Goal: Task Accomplishment & Management: Manage account settings

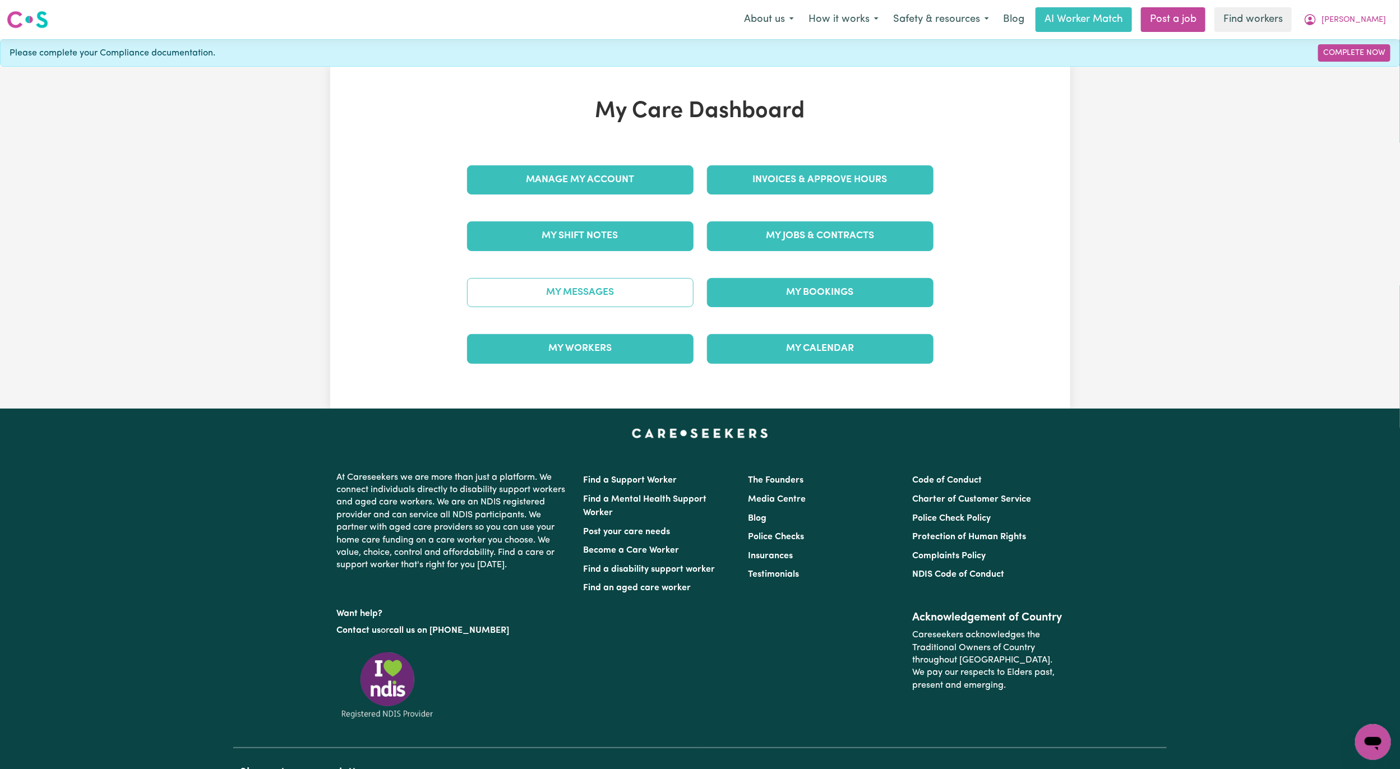
click at [556, 303] on link "My Messages" at bounding box center [580, 292] width 226 height 29
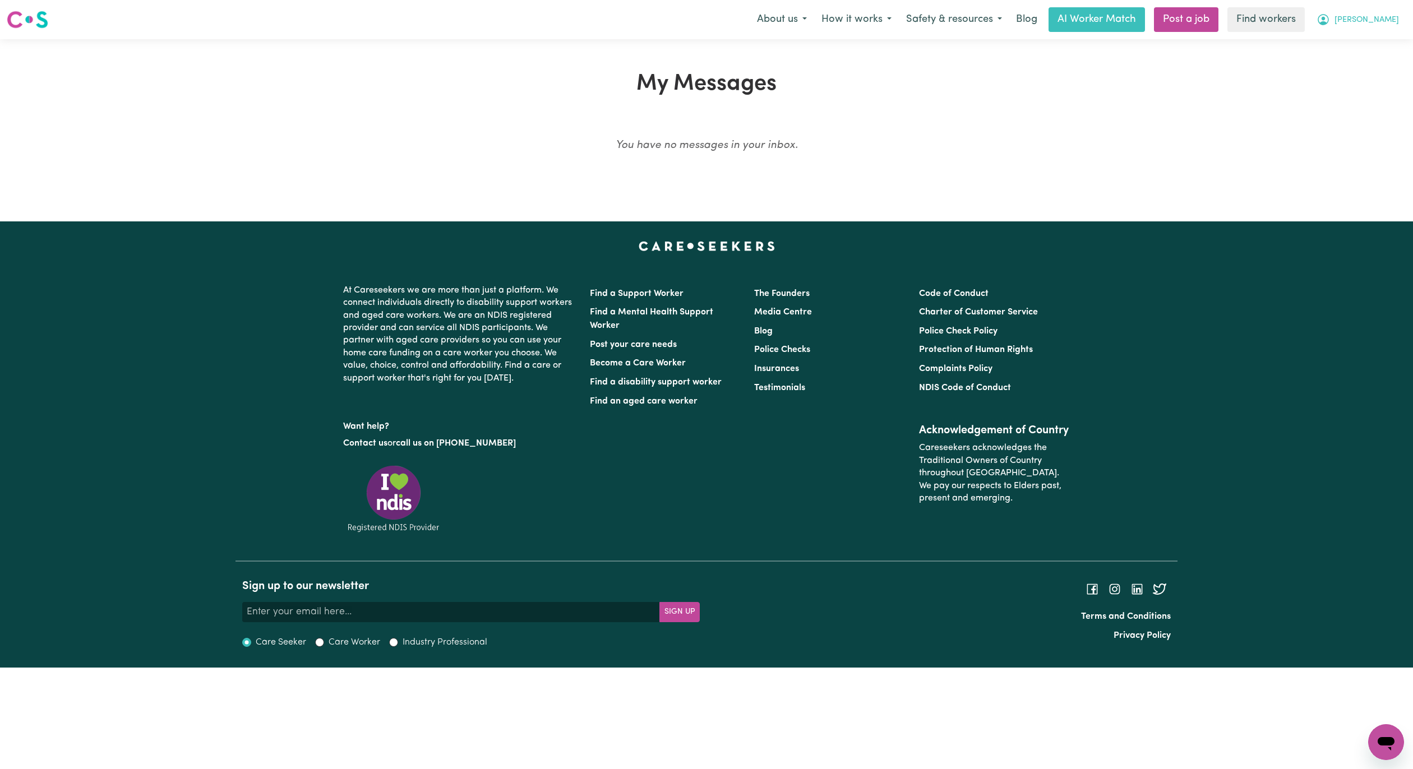
click at [1376, 20] on span "[PERSON_NAME]" at bounding box center [1366, 20] width 64 height 12
click at [1364, 46] on link "My Dashboard" at bounding box center [1361, 43] width 89 height 21
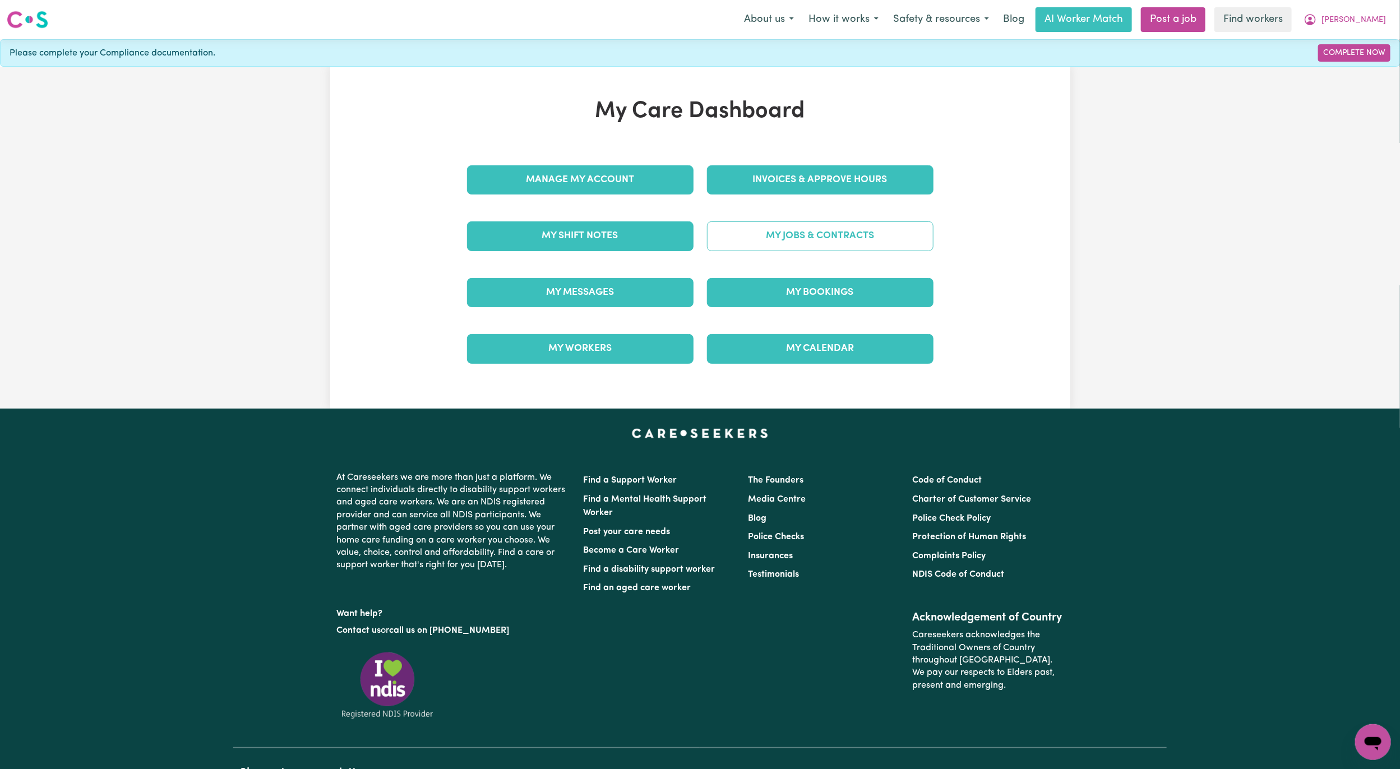
click at [827, 239] on link "My Jobs & Contracts" at bounding box center [820, 235] width 226 height 29
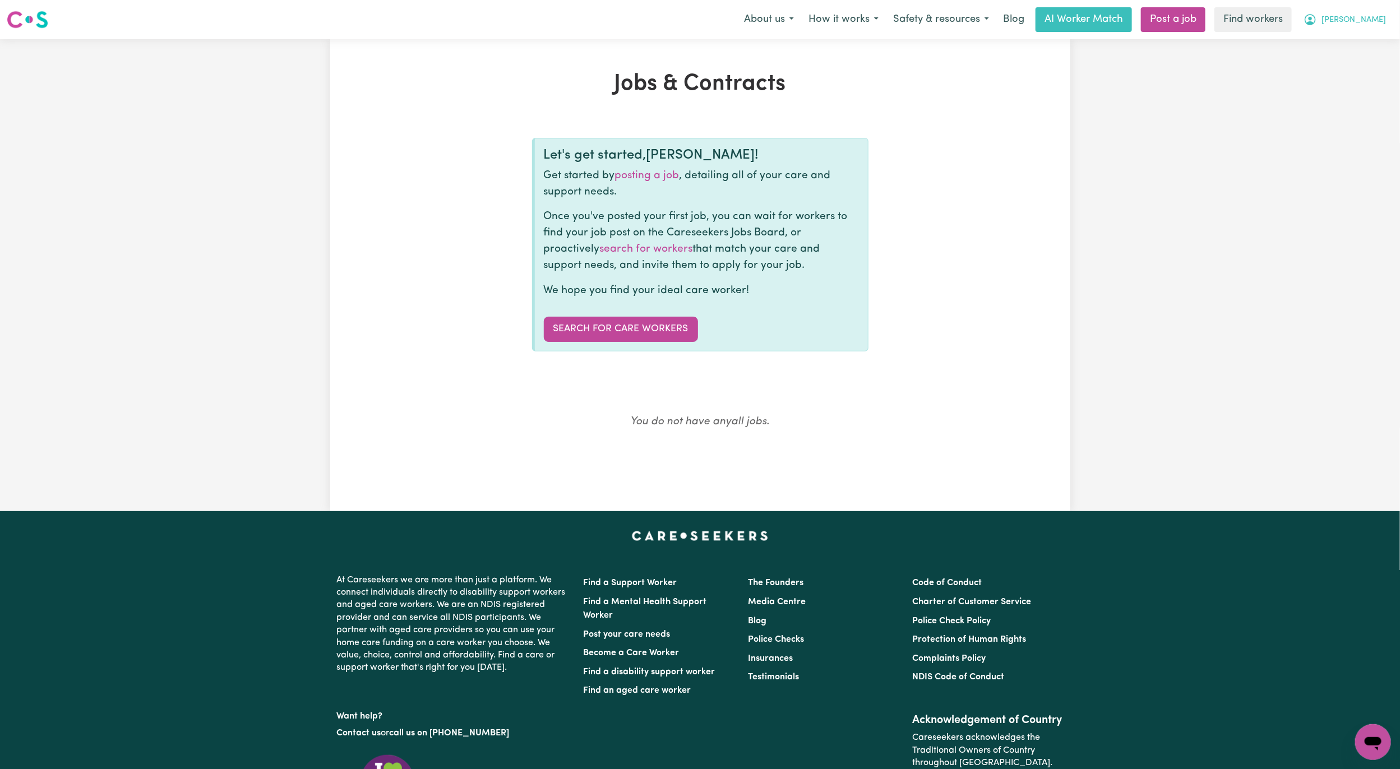
click at [1377, 16] on span "[PERSON_NAME]" at bounding box center [1353, 20] width 64 height 12
click at [1355, 68] on link "Logout" at bounding box center [1348, 64] width 89 height 21
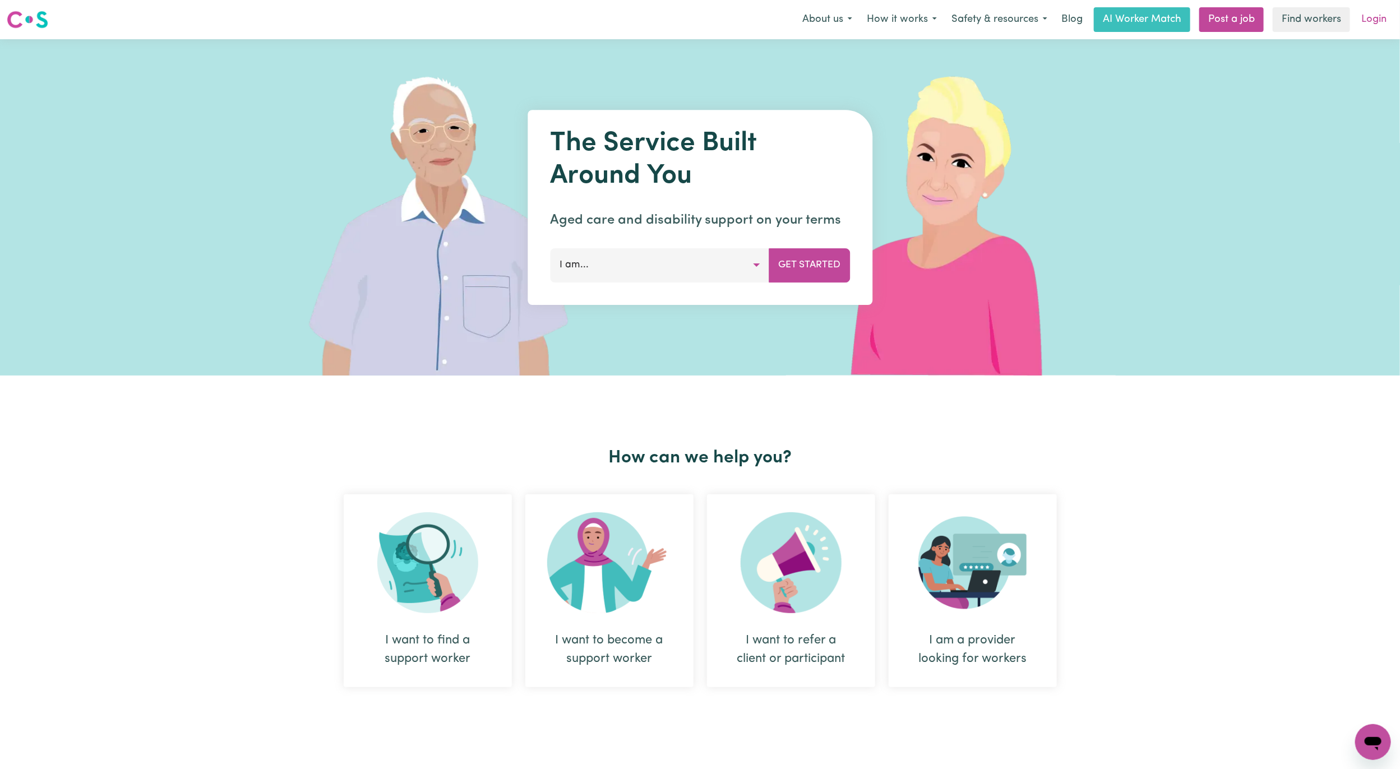
click at [1364, 14] on link "Login" at bounding box center [1373, 19] width 39 height 25
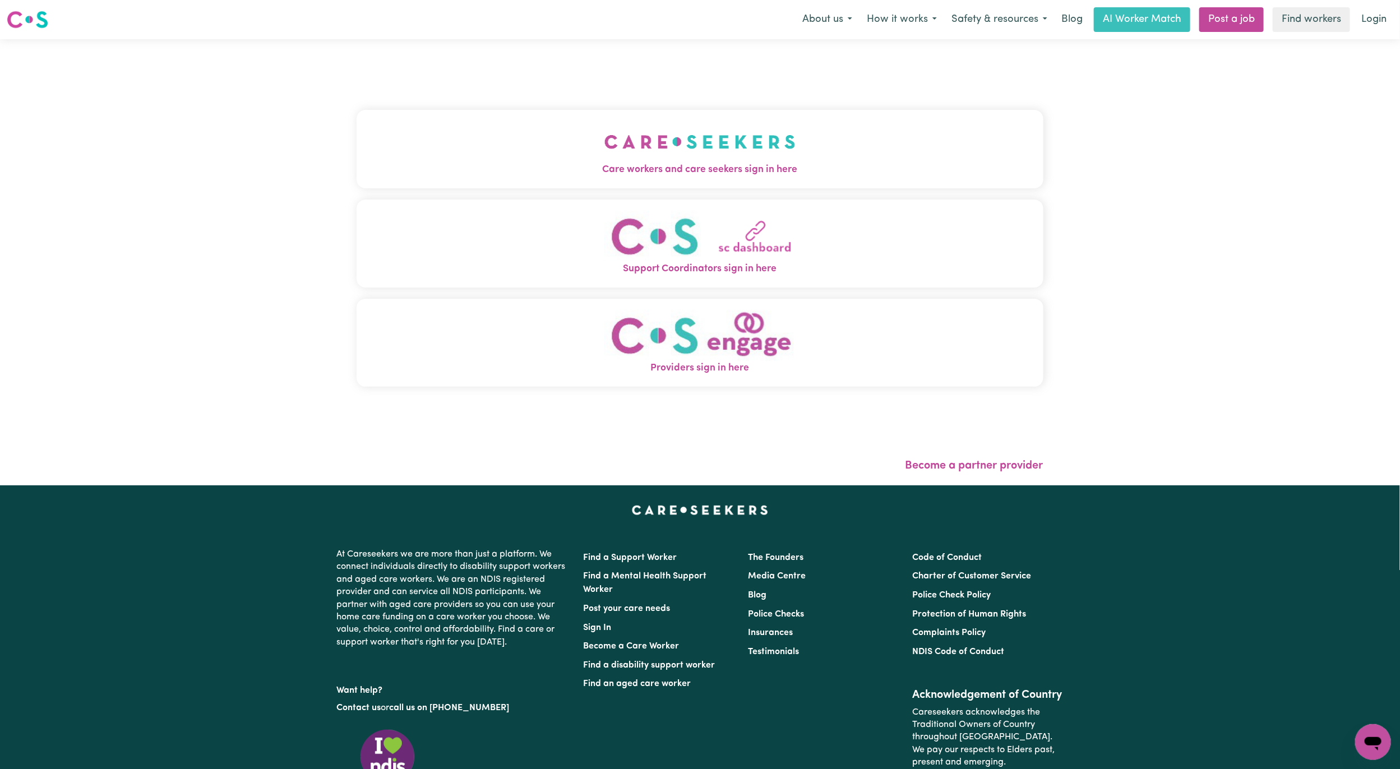
click at [700, 118] on button "Care workers and care seekers sign in here" at bounding box center [700, 149] width 687 height 78
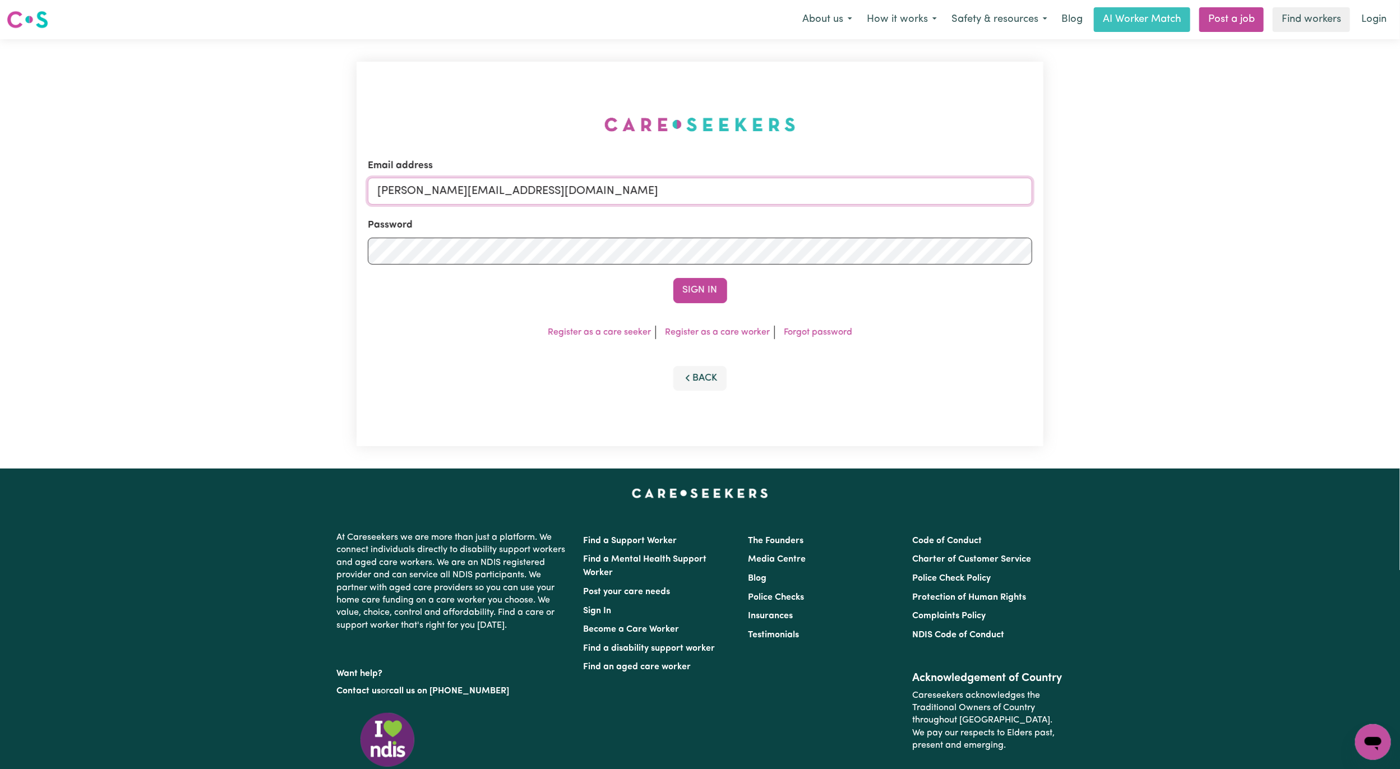
click at [501, 193] on input "[PERSON_NAME][EMAIL_ADDRESS][DOMAIN_NAME]" at bounding box center [700, 191] width 664 height 27
click at [703, 248] on form "Email address [EMAIL_ADDRESS][PERSON_NAME][DOMAIN_NAME] Password Sign In" at bounding box center [700, 231] width 664 height 145
type input "superuser~[EMAIL_ADDRESS][DOMAIN_NAME]"
click at [705, 301] on button "Sign In" at bounding box center [700, 290] width 54 height 25
